Goal: Task Accomplishment & Management: Use online tool/utility

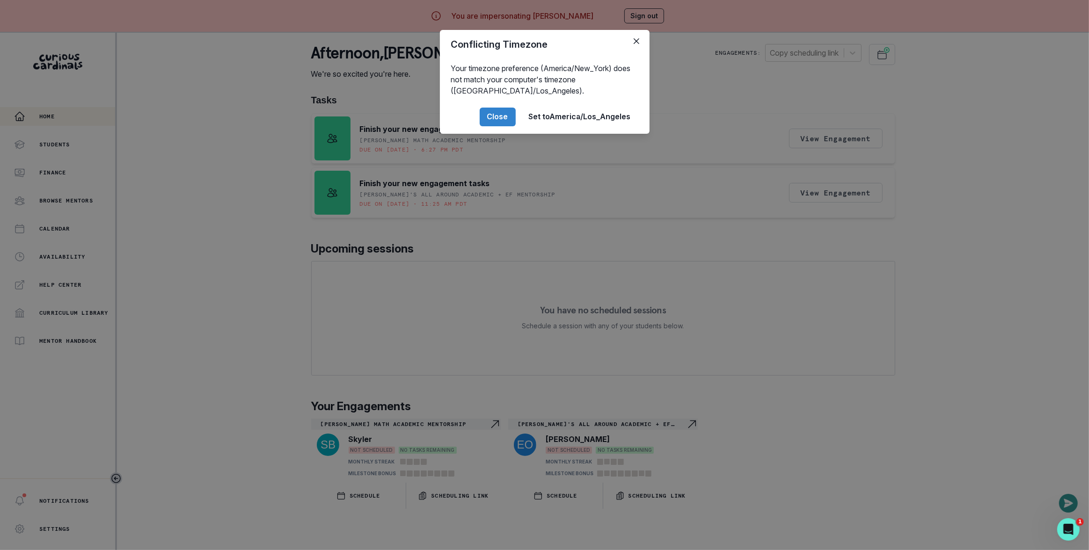
click at [495, 126] on footer "Close Set to [GEOGRAPHIC_DATA]/Los_Angeles" at bounding box center [545, 117] width 210 height 34
click at [495, 122] on button "Close" at bounding box center [498, 117] width 36 height 19
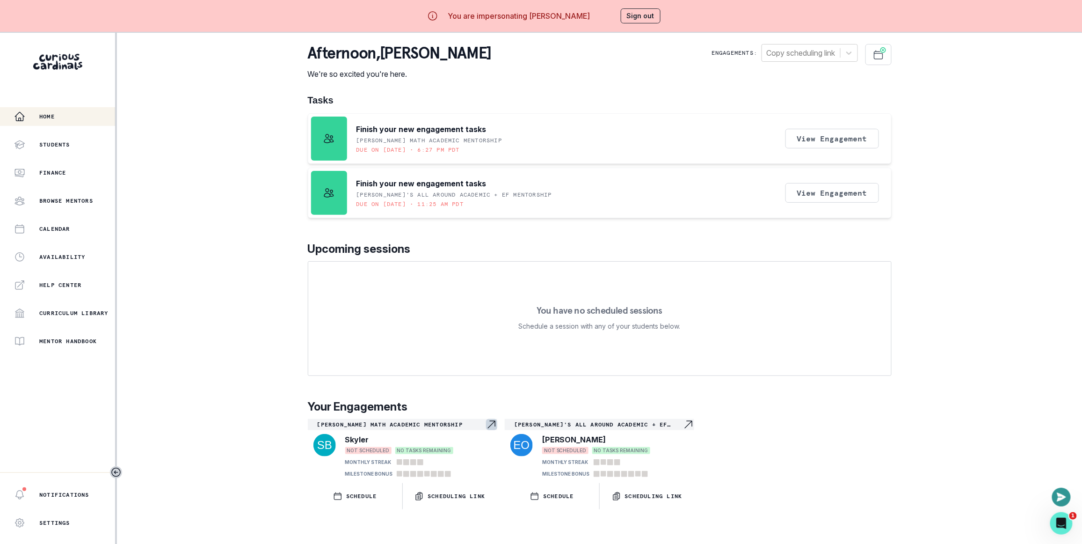
click at [438, 428] on p "[PERSON_NAME] Math Academic Mentorship" at bounding box center [401, 424] width 169 height 7
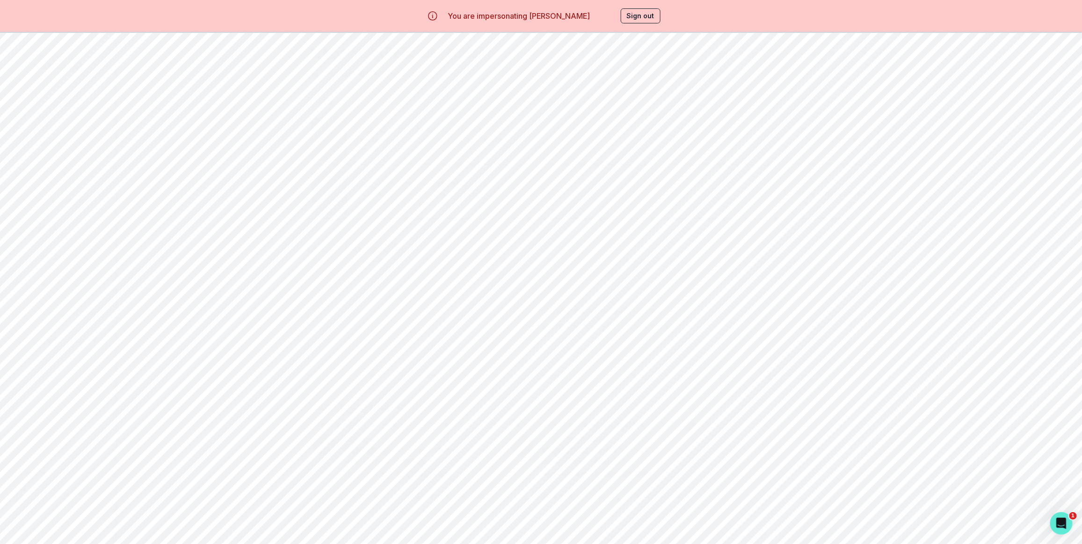
click at [575, 428] on p "[PERSON_NAME]'s all around academic + EF mentorship" at bounding box center [598, 424] width 169 height 7
click at [44, 116] on p "Home" at bounding box center [46, 116] width 15 height 7
click at [281, 284] on div "Home Students Finance Browse Mentors Calendar Availability Help Center Curricul…" at bounding box center [541, 305] width 1082 height 544
click at [232, 115] on div "Home Students Finance Browse Mentors Calendar Availability Help Center Curricul…" at bounding box center [541, 305] width 1082 height 544
click at [188, 190] on div "Home Students Finance Browse Mentors Calendar Availability Help Center Curricul…" at bounding box center [541, 305] width 1082 height 544
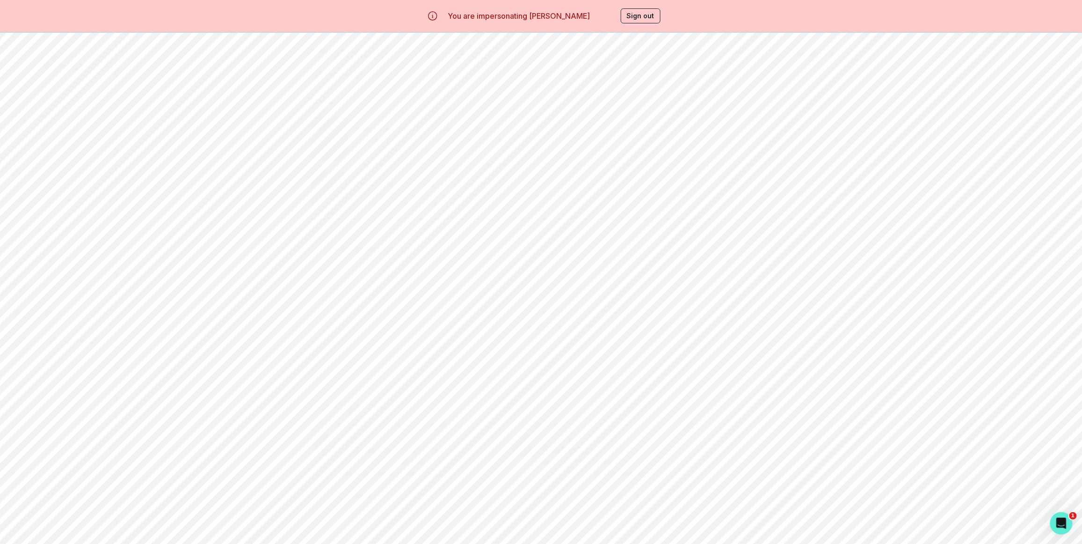
click at [587, 430] on div "[PERSON_NAME]'s all around academic + EF mentorship" at bounding box center [599, 424] width 189 height 11
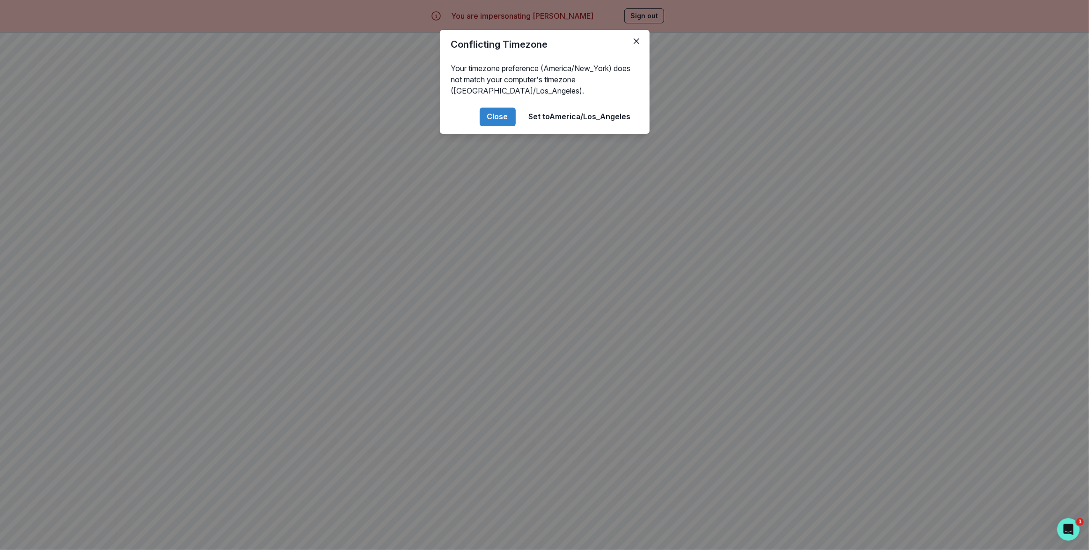
click at [207, 69] on div "Conflicting Timezone Your timezone preference (America/New_York) does not match…" at bounding box center [544, 275] width 1089 height 550
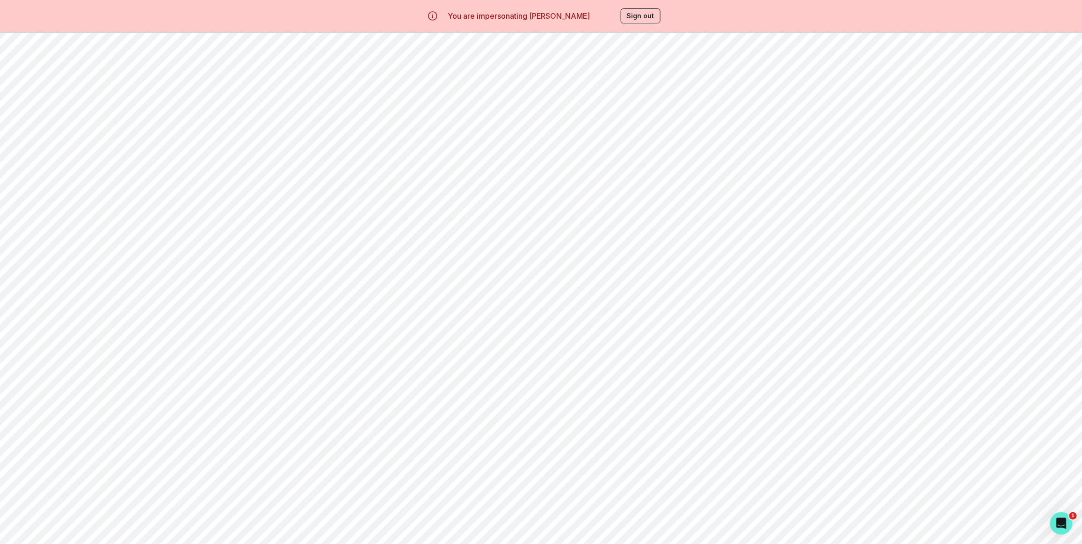
click at [424, 427] on p "[PERSON_NAME] Math Academic Mentorship" at bounding box center [401, 424] width 169 height 7
click at [1025, 209] on button "View template & instructions" at bounding box center [998, 205] width 95 height 8
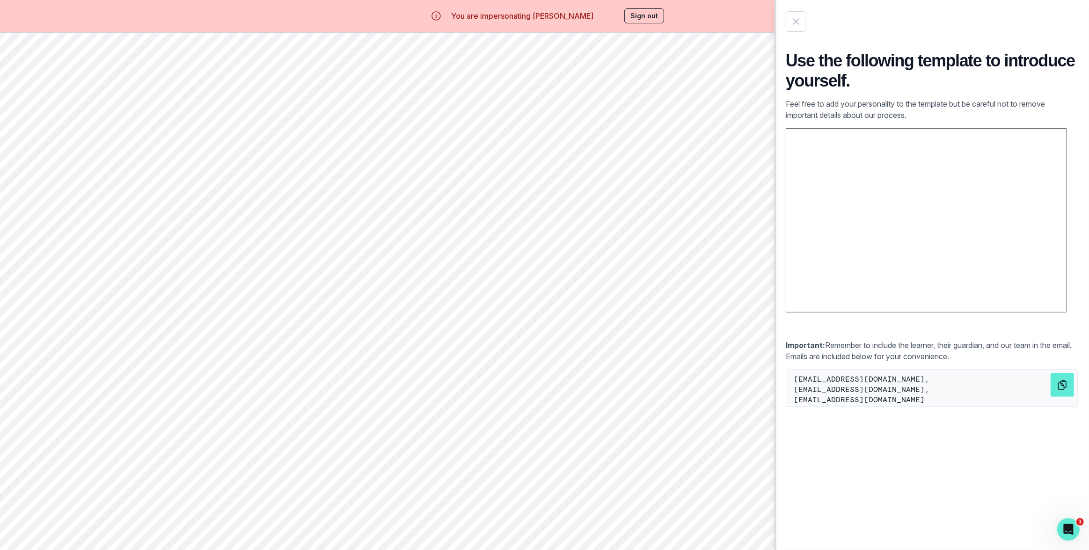
click at [683, 184] on div "Use the following template to introduce yourself. Feel free to add your persona…" at bounding box center [544, 275] width 1089 height 550
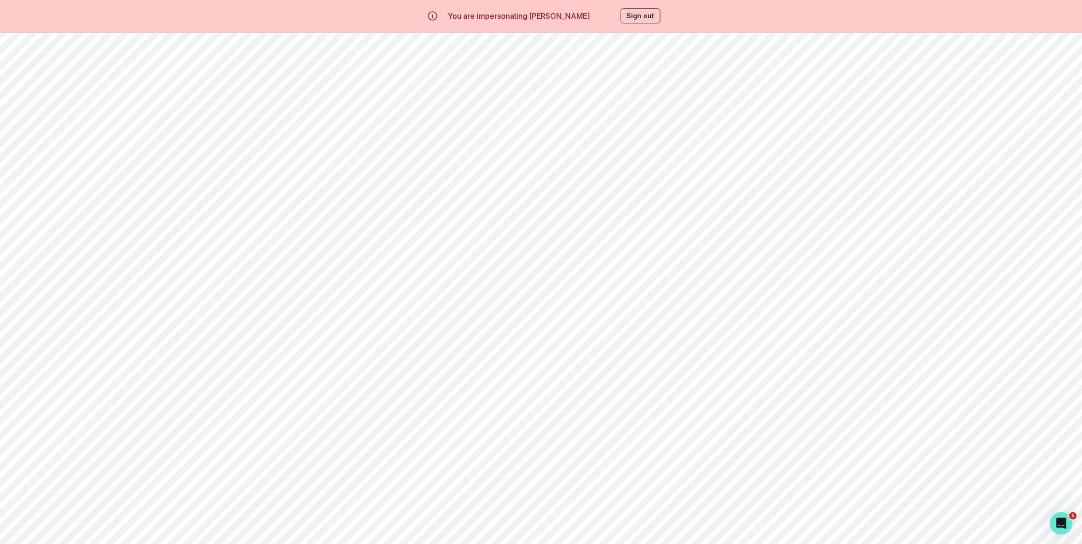
click at [55, 117] on p "Home" at bounding box center [46, 116] width 15 height 7
click at [625, 428] on p "[PERSON_NAME]'s all around academic + EF mentorship" at bounding box center [598, 424] width 169 height 7
click at [62, 113] on div "Home" at bounding box center [64, 116] width 101 height 11
click at [849, 136] on button "View Engagement" at bounding box center [833, 139] width 94 height 20
click at [44, 114] on p "Home" at bounding box center [46, 116] width 15 height 7
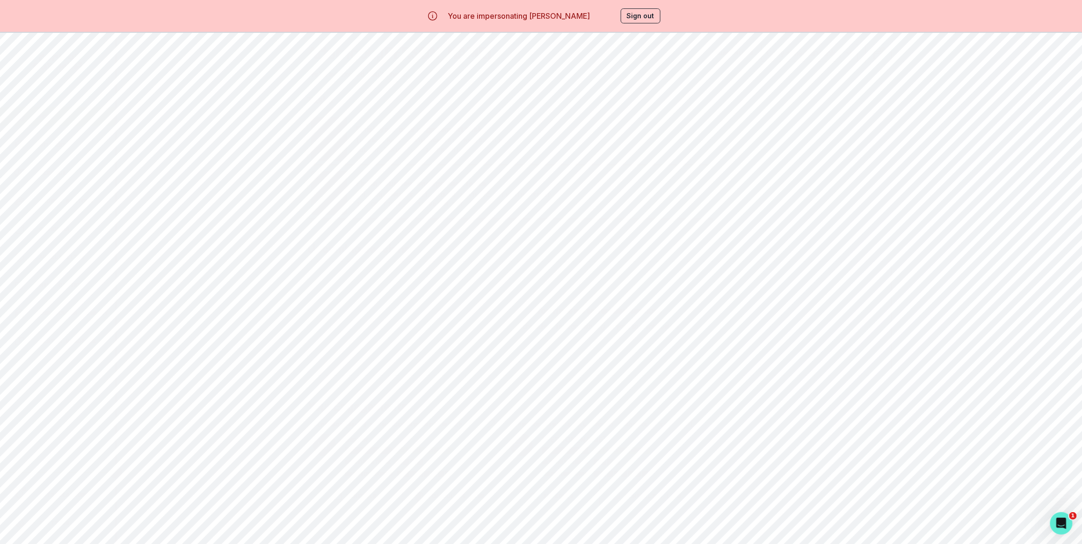
click at [849, 194] on button "View Engagement" at bounding box center [833, 193] width 94 height 20
click at [1021, 271] on button "Start" at bounding box center [1007, 268] width 77 height 20
click at [311, 72] on div "Email Family Scheduling Link Manage Request Engagement Pause Request Engagement…" at bounding box center [599, 326] width 950 height 565
click at [30, 118] on div "Home" at bounding box center [64, 116] width 101 height 11
click at [259, 132] on div "Home Students Finance Browse Mentors Calendar Availability Help Center Curricul…" at bounding box center [541, 305] width 1082 height 544
